Goal: Task Accomplishment & Management: Manage account settings

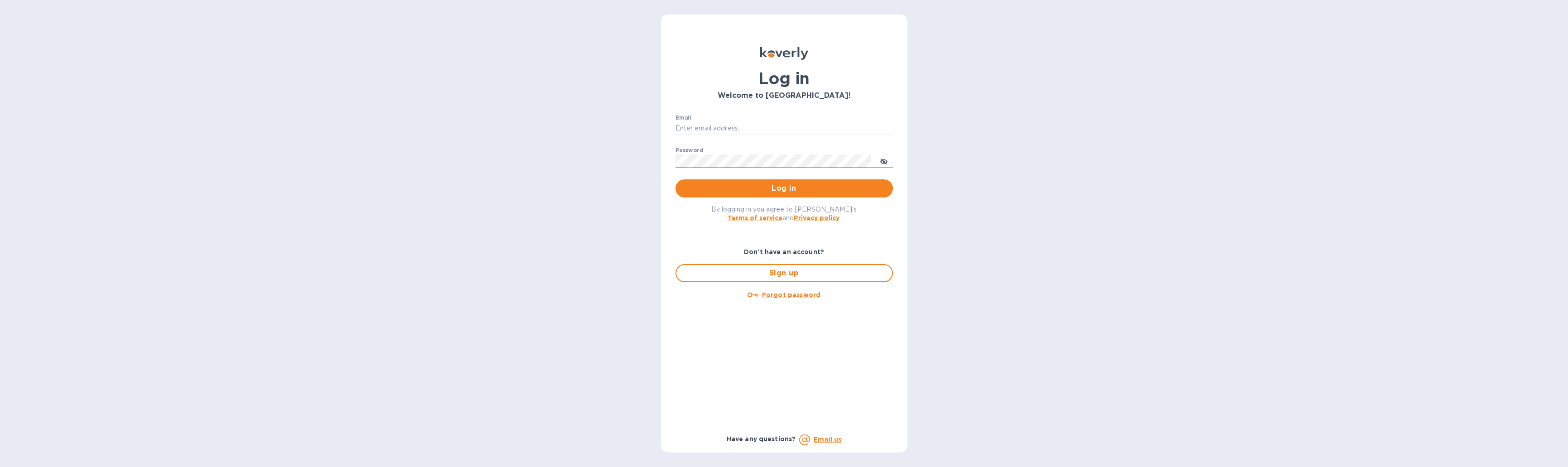
type input "[EMAIL_ADDRESS][DOMAIN_NAME]"
click at [884, 161] on icon "toggle password visibility" at bounding box center [883, 162] width 2 height 2
click at [796, 182] on button "Log in" at bounding box center [784, 188] width 217 height 18
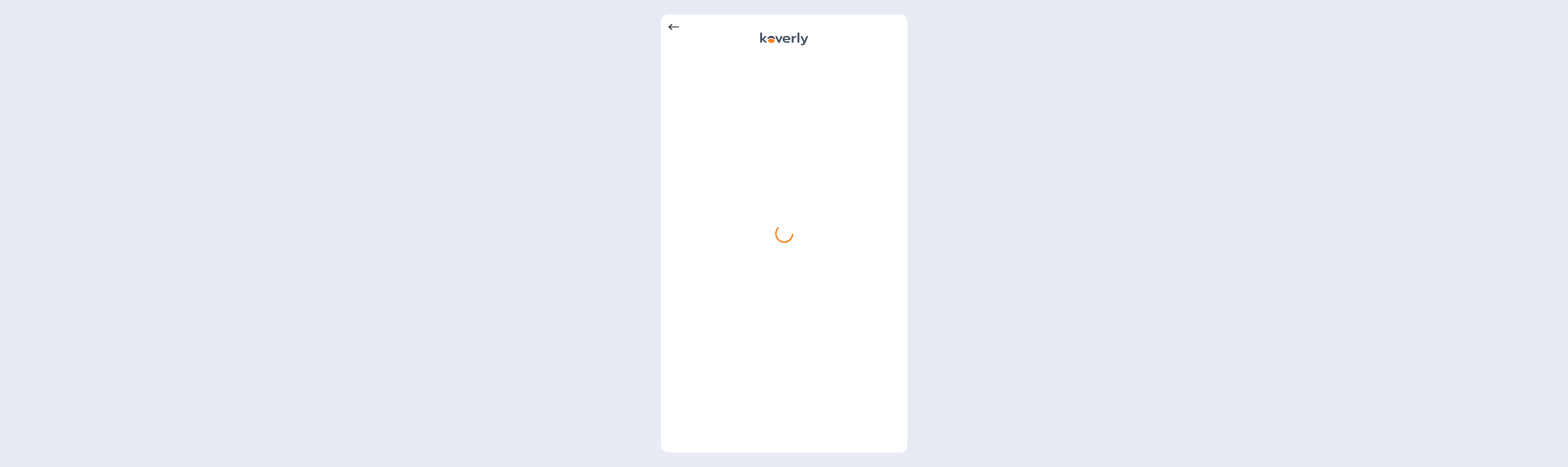
click at [669, 24] on icon at bounding box center [673, 27] width 11 height 11
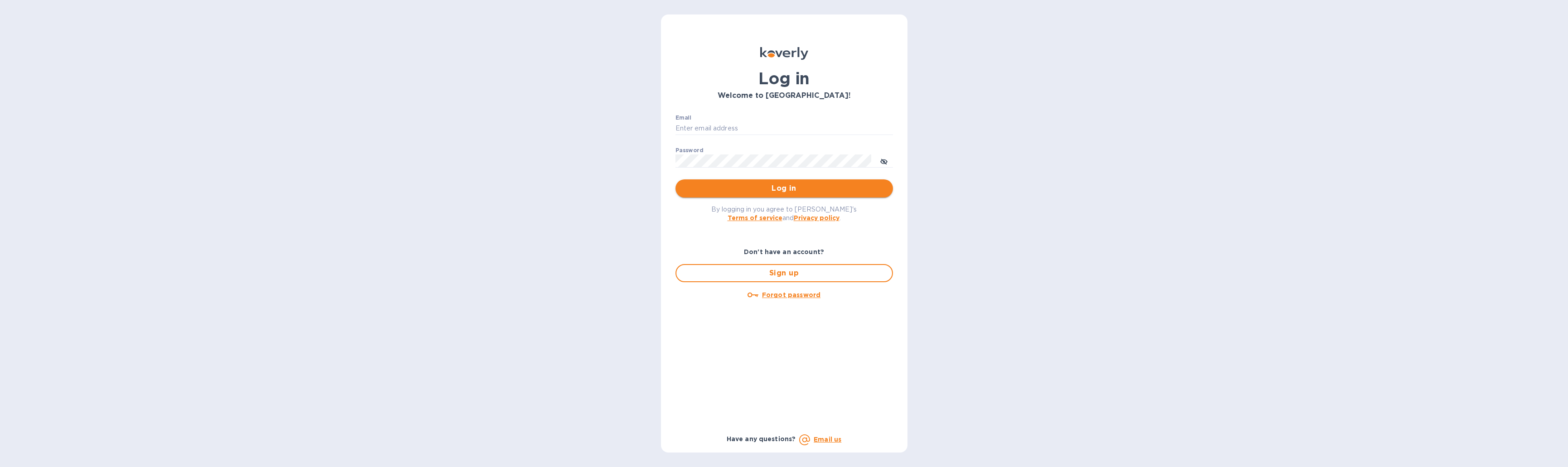
type input "[EMAIL_ADDRESS][DOMAIN_NAME]"
click at [764, 189] on span "Log in" at bounding box center [784, 188] width 203 height 11
